Goal: Task Accomplishment & Management: Complete application form

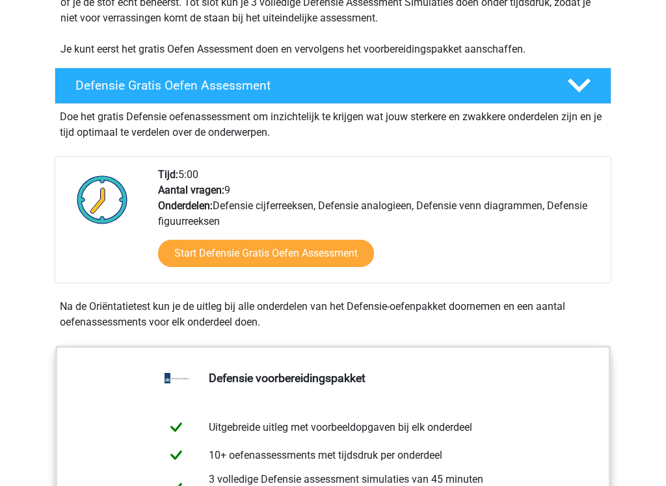
scroll to position [306, 0]
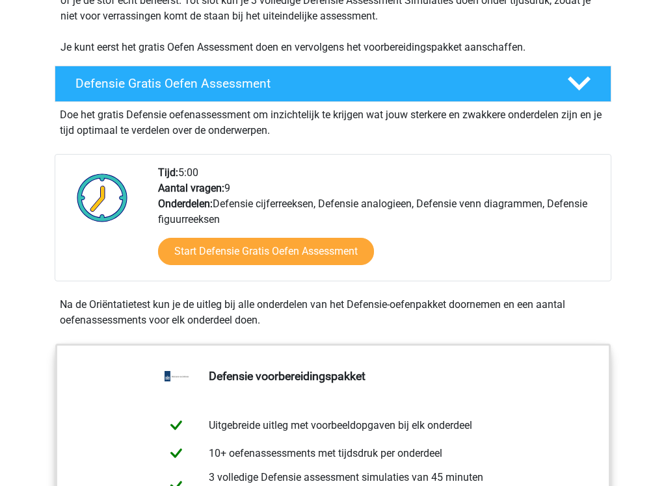
click at [328, 253] on link "Start Defensie Gratis Oefen Assessment" at bounding box center [266, 251] width 216 height 27
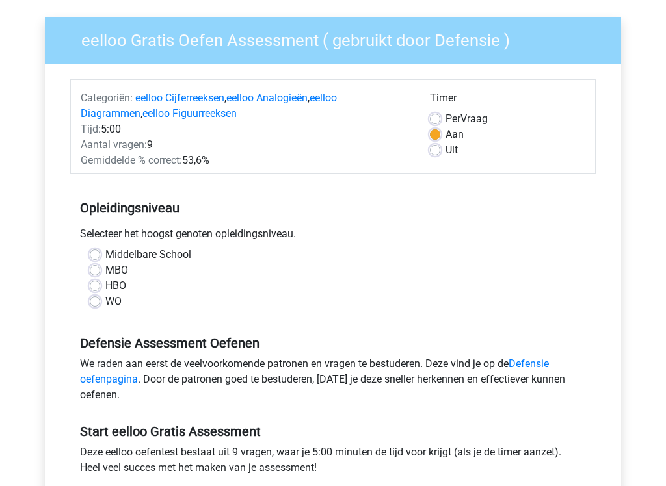
scroll to position [90, 0]
click at [105, 254] on label "Middelbare School" at bounding box center [148, 255] width 86 height 16
click at [96, 254] on input "Middelbare School" at bounding box center [95, 253] width 10 height 13
radio input "true"
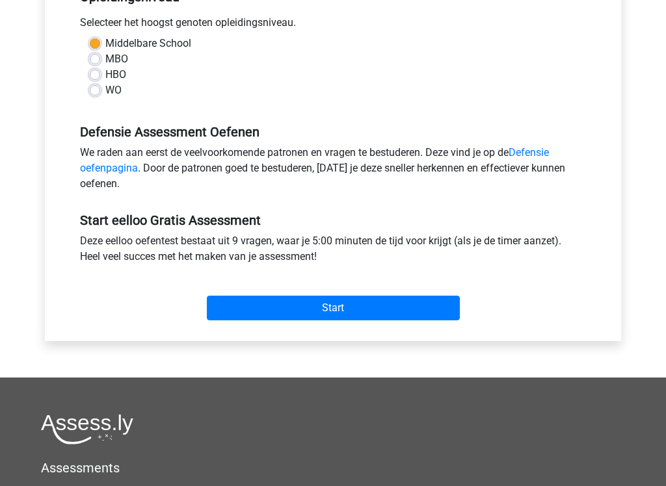
scroll to position [317, 0]
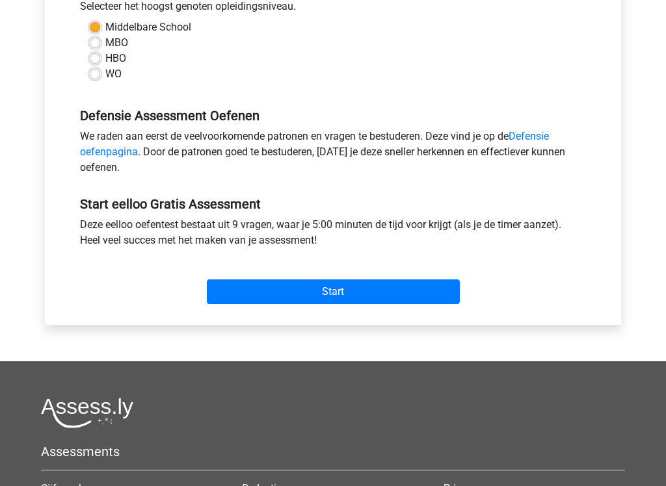
click at [422, 298] on input "Start" at bounding box center [333, 292] width 253 height 25
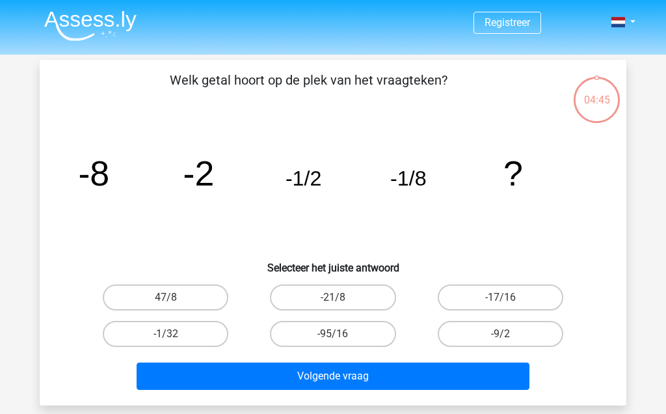
click at [142, 336] on label "-1/32" at bounding box center [166, 334] width 126 height 26
click at [166, 336] on input "-1/32" at bounding box center [170, 338] width 8 height 8
radio input "true"
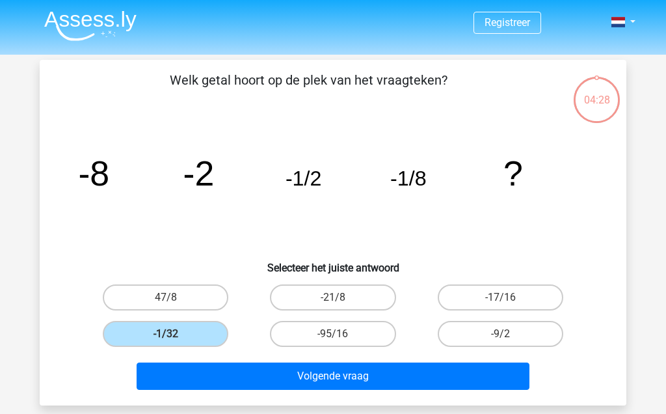
click at [486, 379] on button "Volgende vraag" at bounding box center [333, 375] width 393 height 27
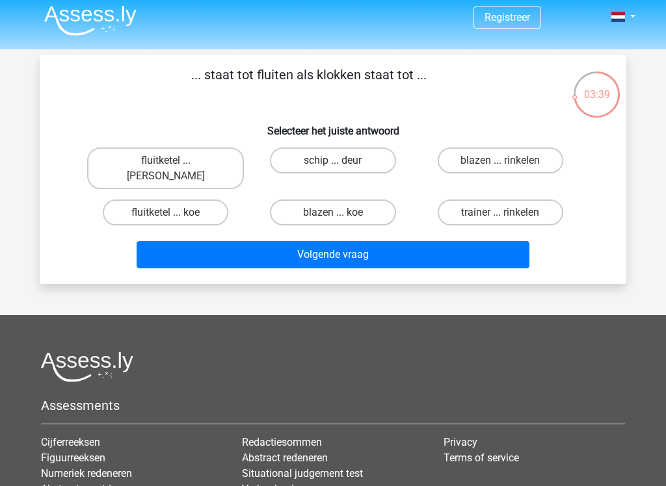
scroll to position [7, 0]
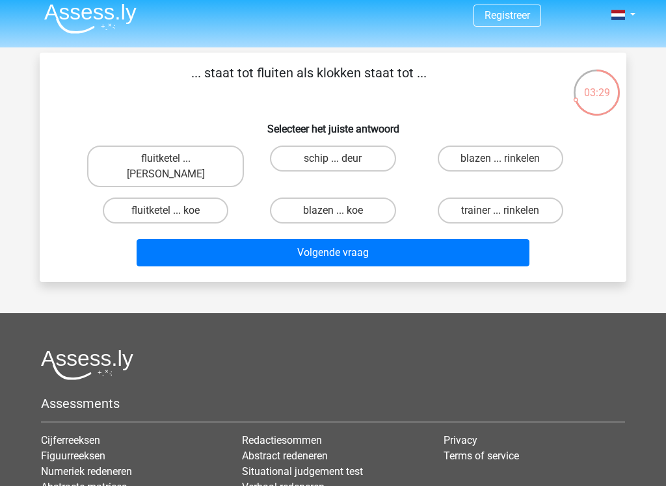
click at [512, 161] on label "blazen ... rinkelen" at bounding box center [501, 159] width 126 height 26
click at [509, 161] on input "blazen ... rinkelen" at bounding box center [504, 163] width 8 height 8
radio input "true"
click at [425, 239] on button "Volgende vraag" at bounding box center [333, 252] width 393 height 27
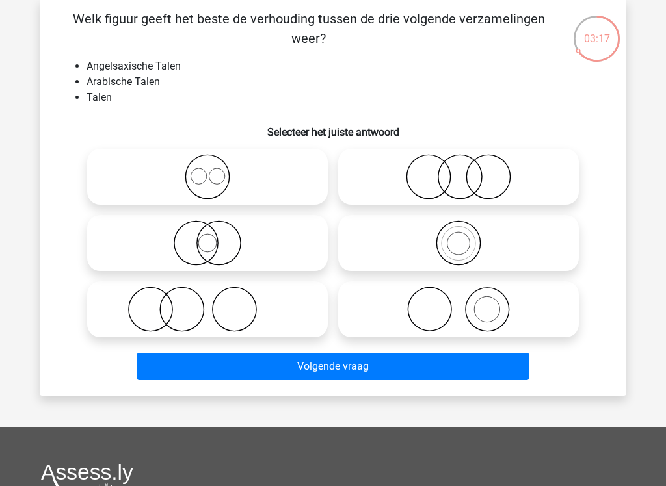
scroll to position [64, 0]
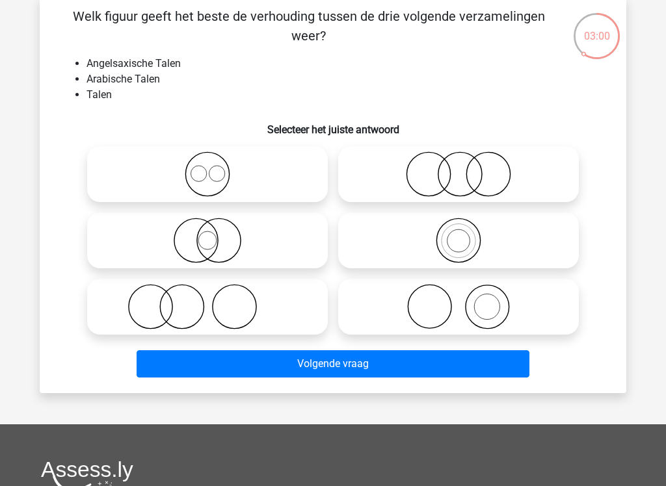
click at [464, 234] on input "radio" at bounding box center [463, 230] width 8 height 8
radio input "true"
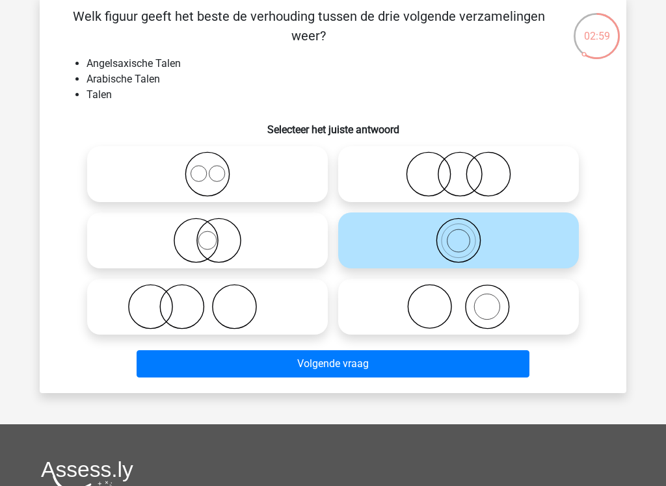
click at [451, 362] on button "Volgende vraag" at bounding box center [333, 364] width 393 height 27
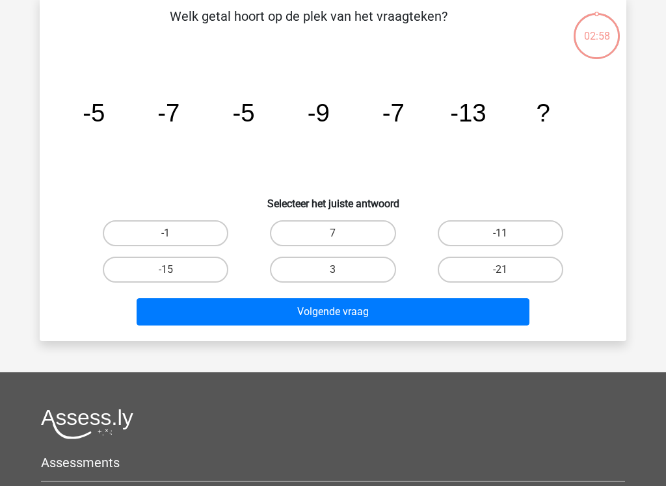
scroll to position [60, 0]
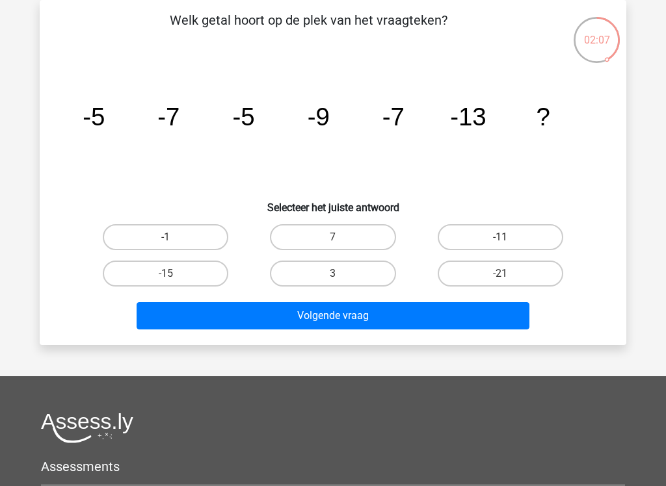
click at [507, 244] on input "-11" at bounding box center [504, 241] width 8 height 8
radio input "true"
click at [452, 324] on button "Volgende vraag" at bounding box center [333, 315] width 393 height 27
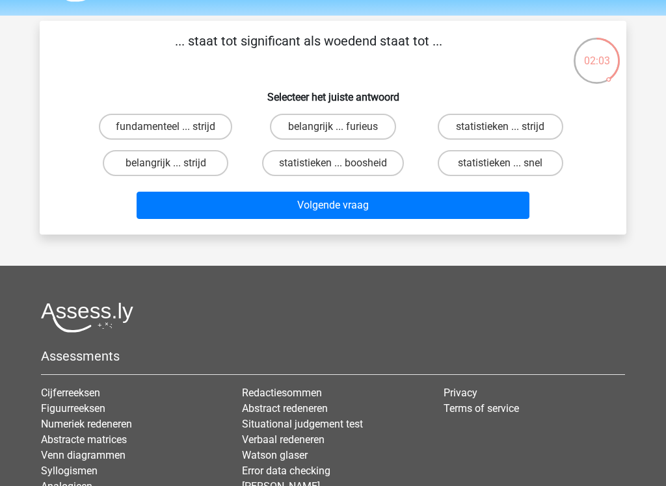
scroll to position [42, 0]
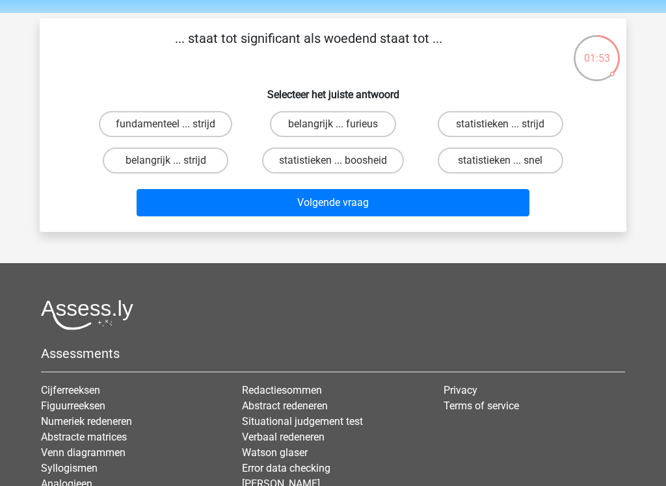
click at [360, 127] on label "belangrijk ... furieus" at bounding box center [333, 124] width 126 height 26
click at [341, 127] on input "belangrijk ... furieus" at bounding box center [337, 128] width 8 height 8
radio input "true"
click at [409, 206] on button "Volgende vraag" at bounding box center [333, 202] width 393 height 27
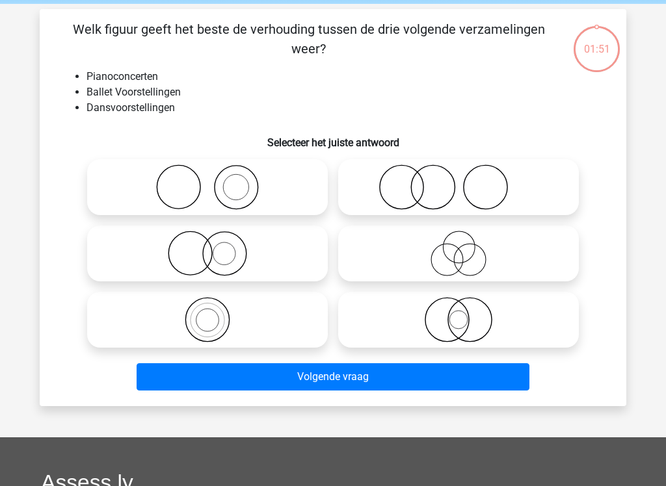
scroll to position [60, 0]
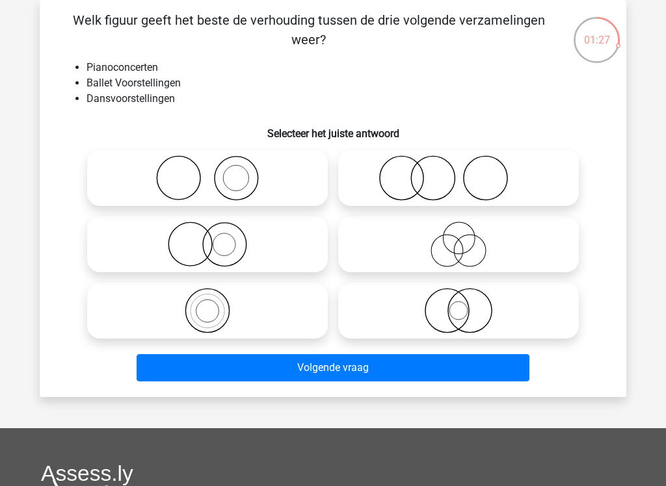
click at [462, 242] on icon at bounding box center [458, 245] width 230 height 46
click at [462, 238] on input "radio" at bounding box center [463, 234] width 8 height 8
radio input "true"
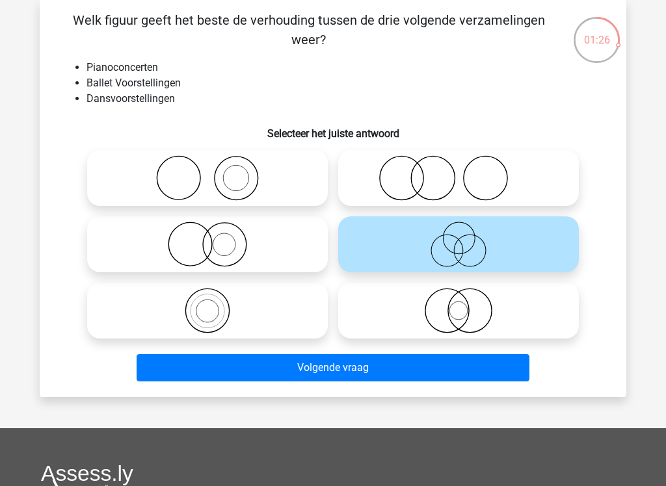
click at [429, 376] on button "Volgende vraag" at bounding box center [333, 367] width 393 height 27
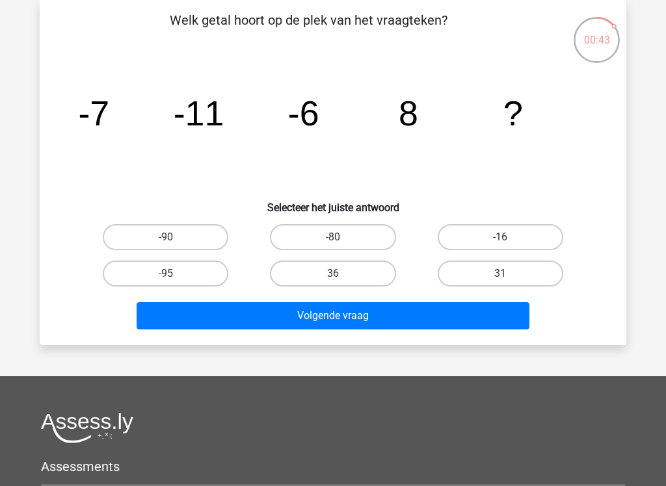
click at [520, 272] on label "31" at bounding box center [501, 274] width 126 height 26
click at [509, 274] on input "31" at bounding box center [504, 278] width 8 height 8
radio input "true"
click at [484, 325] on button "Volgende vraag" at bounding box center [333, 315] width 393 height 27
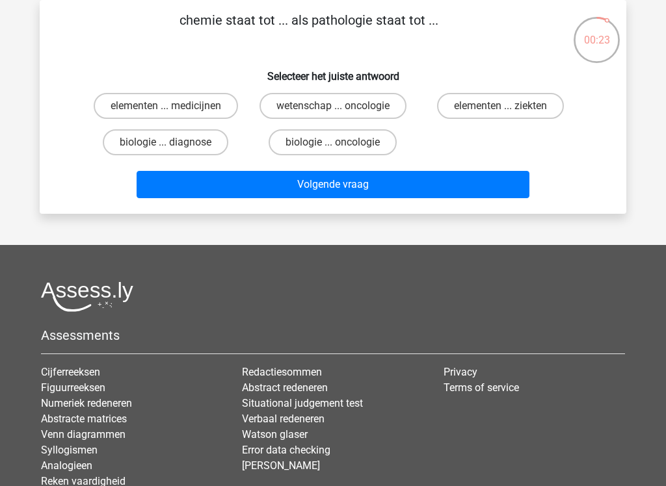
click at [533, 111] on label "elementen ... ziekten" at bounding box center [500, 106] width 127 height 26
click at [509, 111] on input "elementen ... ziekten" at bounding box center [504, 110] width 8 height 8
radio input "true"
click at [481, 191] on button "Volgende vraag" at bounding box center [333, 184] width 393 height 27
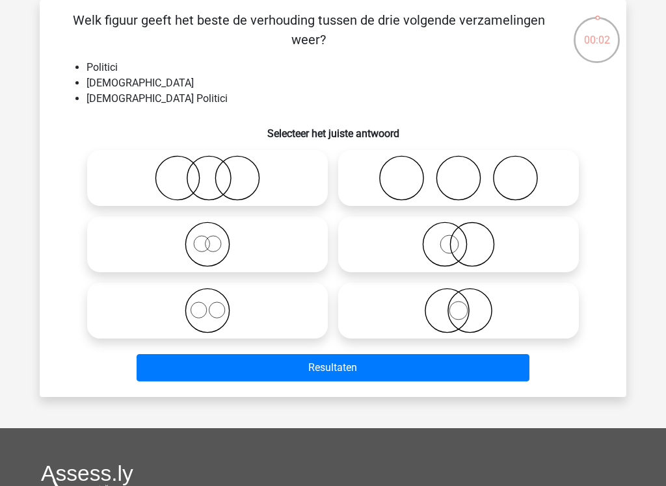
click at [209, 310] on icon at bounding box center [207, 311] width 230 height 46
click at [209, 304] on input "radio" at bounding box center [211, 300] width 8 height 8
radio input "true"
